Goal: Information Seeking & Learning: Learn about a topic

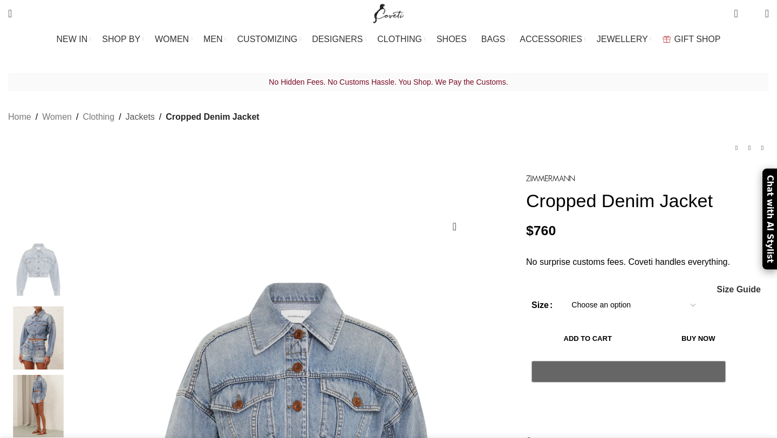
click at [155, 110] on link "Jackets" at bounding box center [140, 117] width 29 height 14
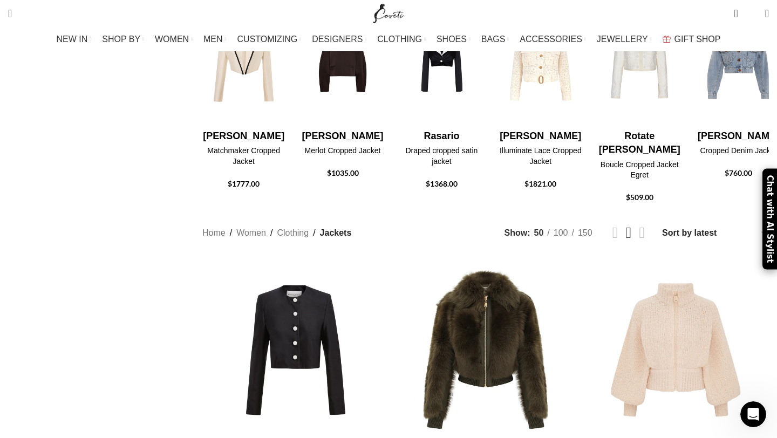
scroll to position [382, 0]
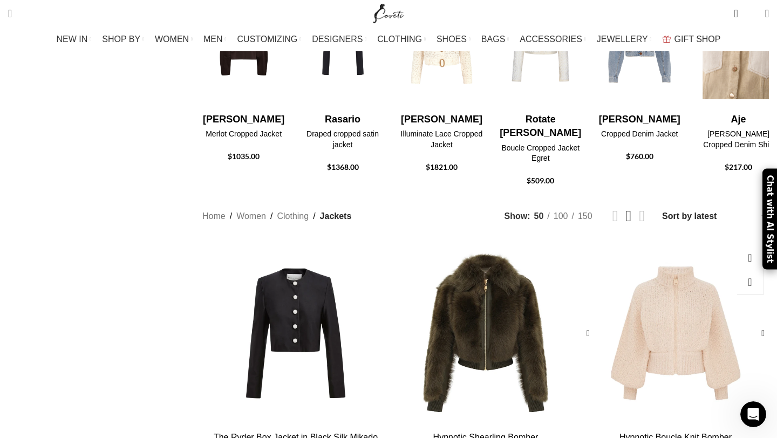
click at [675, 249] on div "Hypnotic Boucle Knit Bomber" at bounding box center [690, 333] width 31 height 187
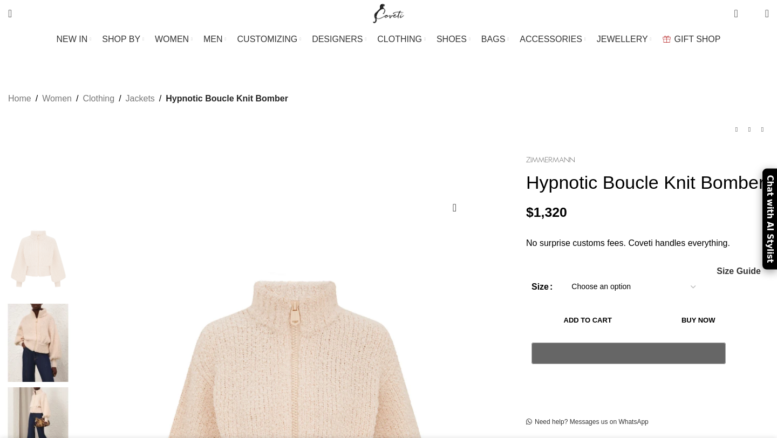
click at [526, 157] on img at bounding box center [550, 160] width 49 height 6
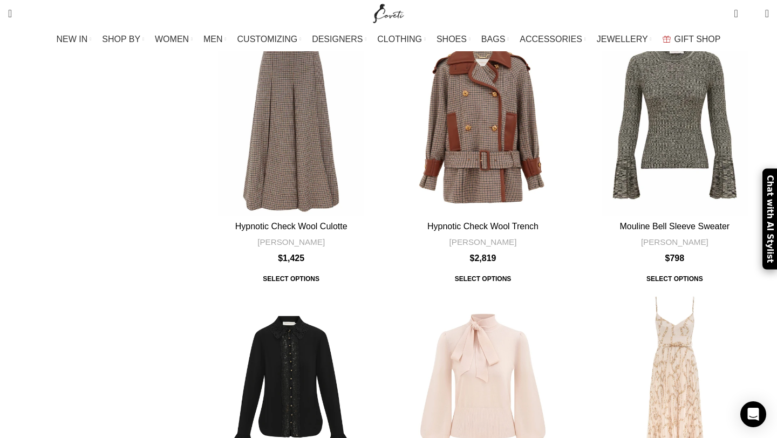
scroll to position [1097, 0]
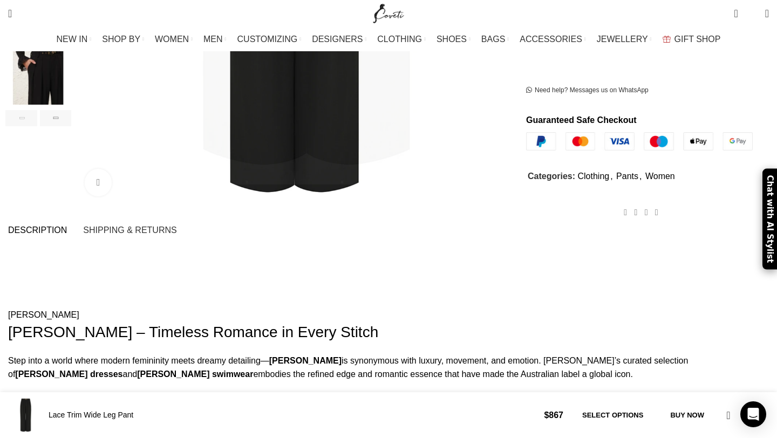
scroll to position [478, 0]
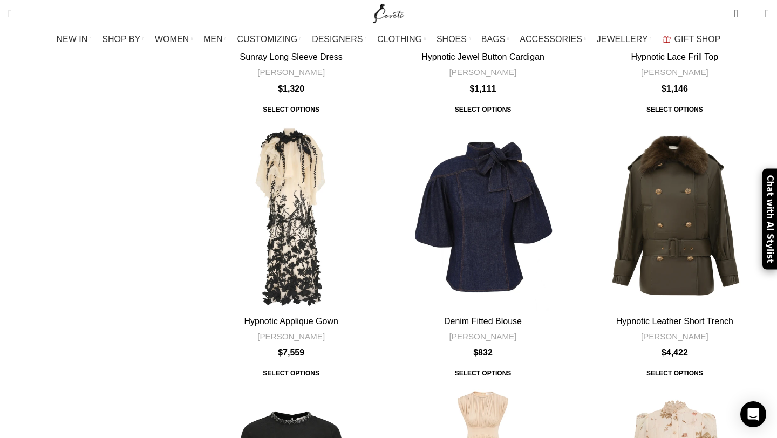
scroll to position [2850, 0]
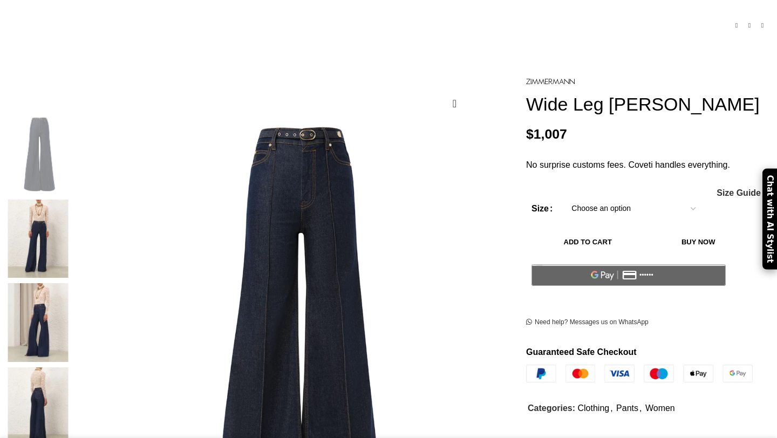
scroll to position [108, 0]
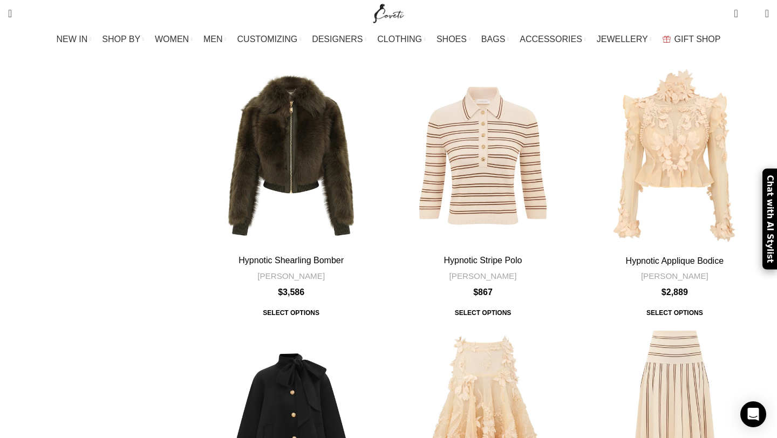
scroll to position [3434, 0]
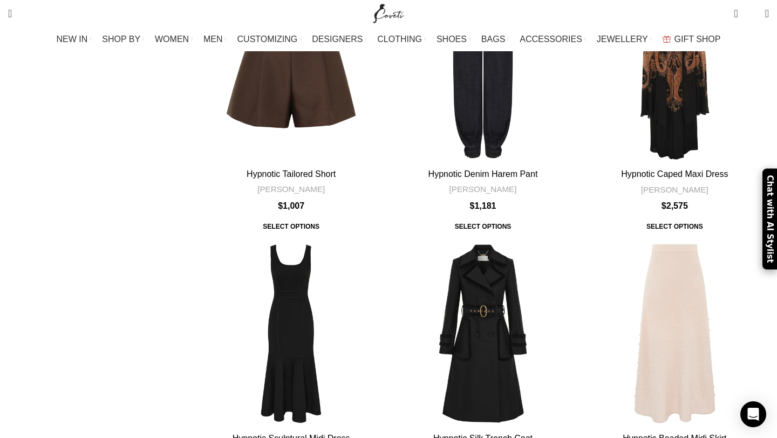
scroll to position [2339, 0]
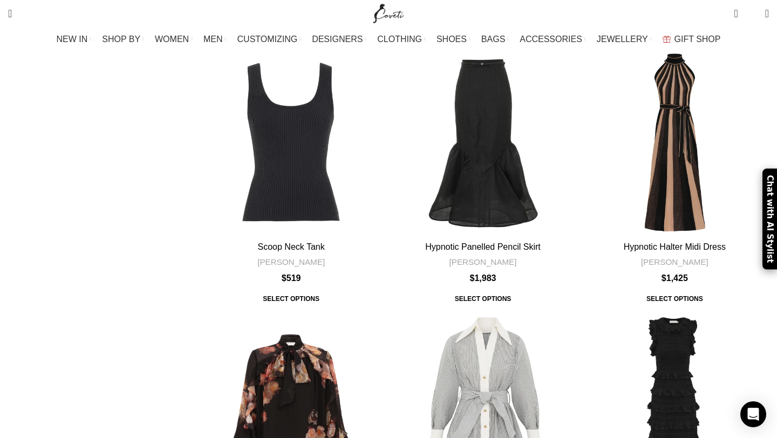
scroll to position [3254, 0]
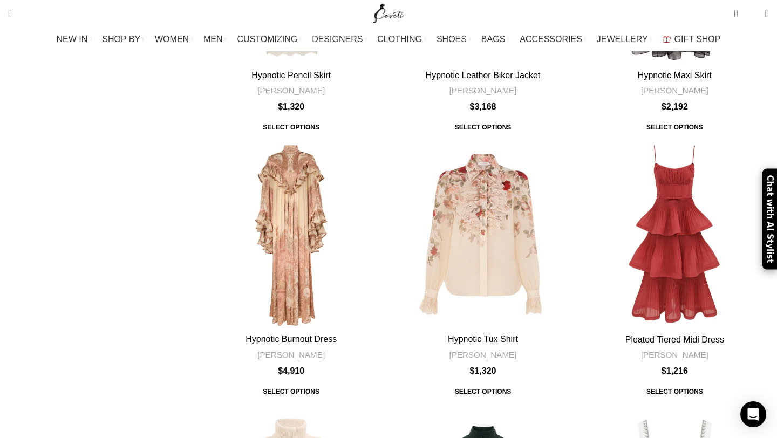
scroll to position [3237, 0]
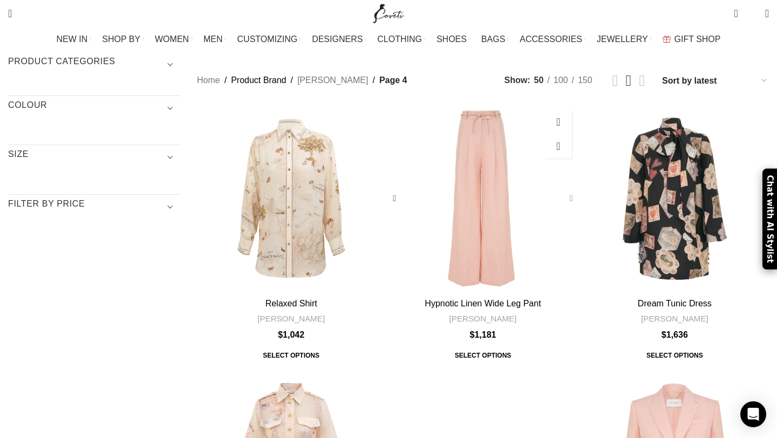
scroll to position [102, 0]
